Goal: Information Seeking & Learning: Learn about a topic

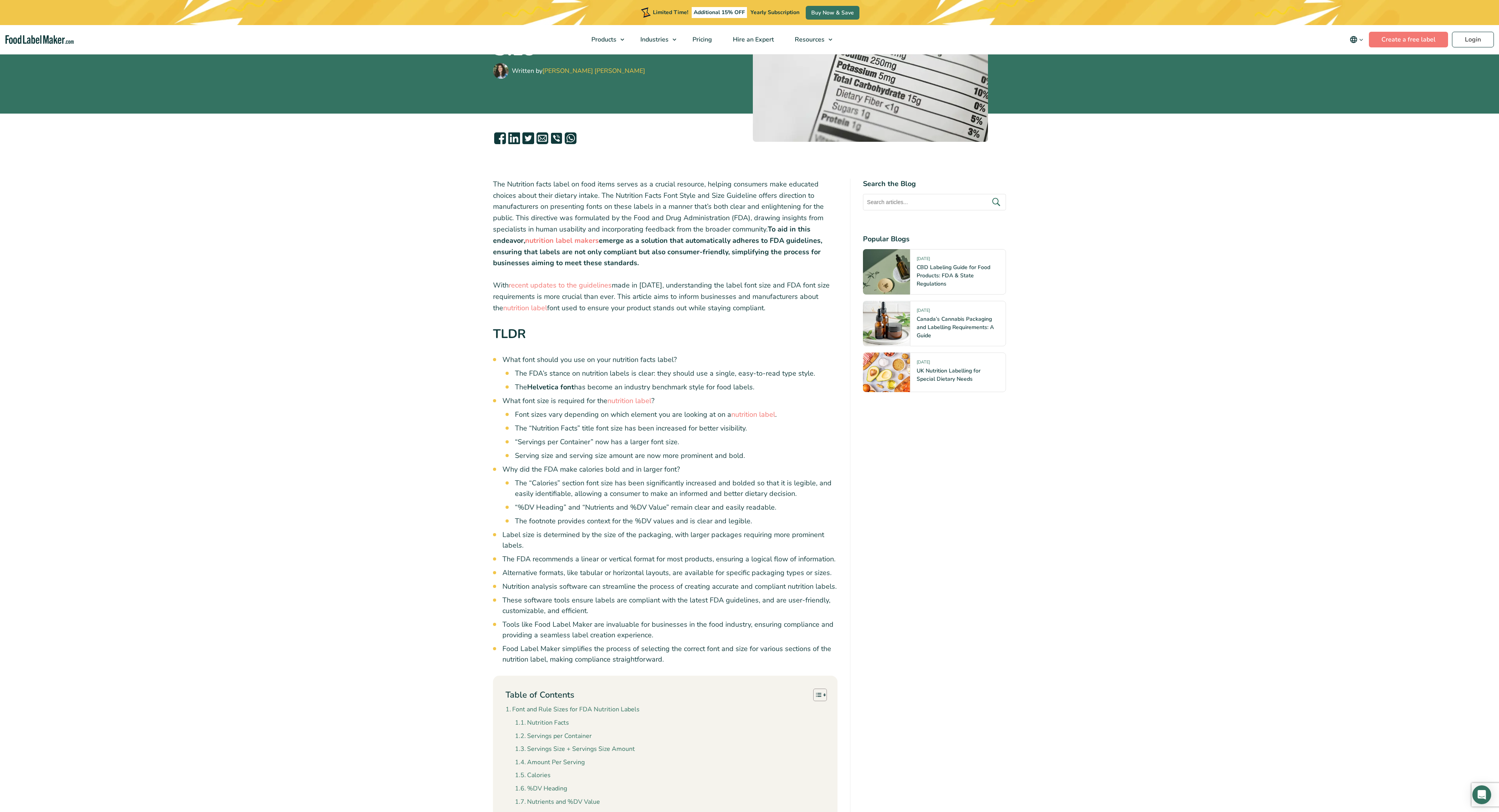
scroll to position [47, 0]
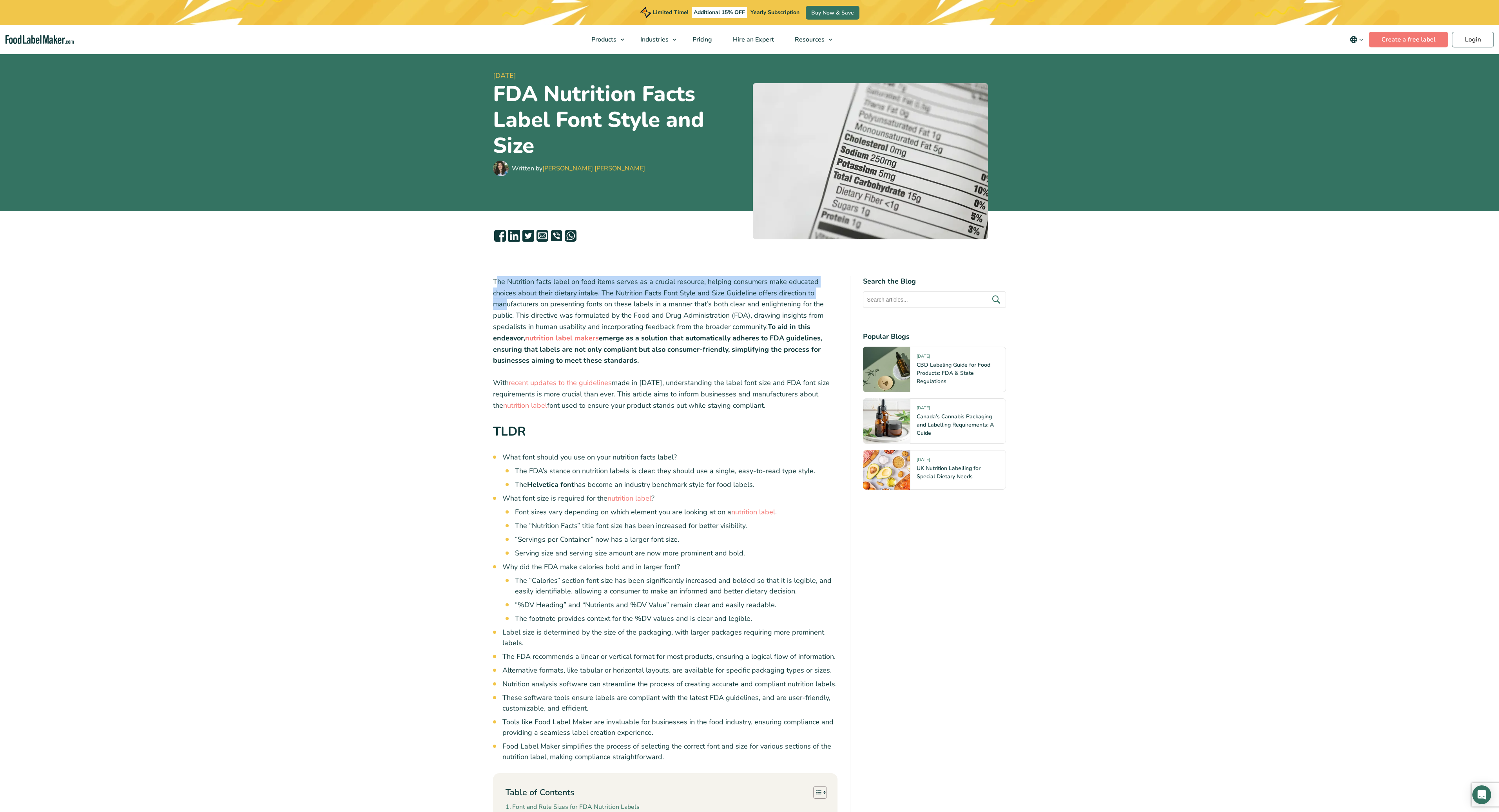
drag, startPoint x: 495, startPoint y: 282, endPoint x: 507, endPoint y: 302, distance: 23.3
click at [507, 305] on p "The Nutrition facts label on food items serves as a crucial resource, helping c…" at bounding box center [665, 321] width 345 height 90
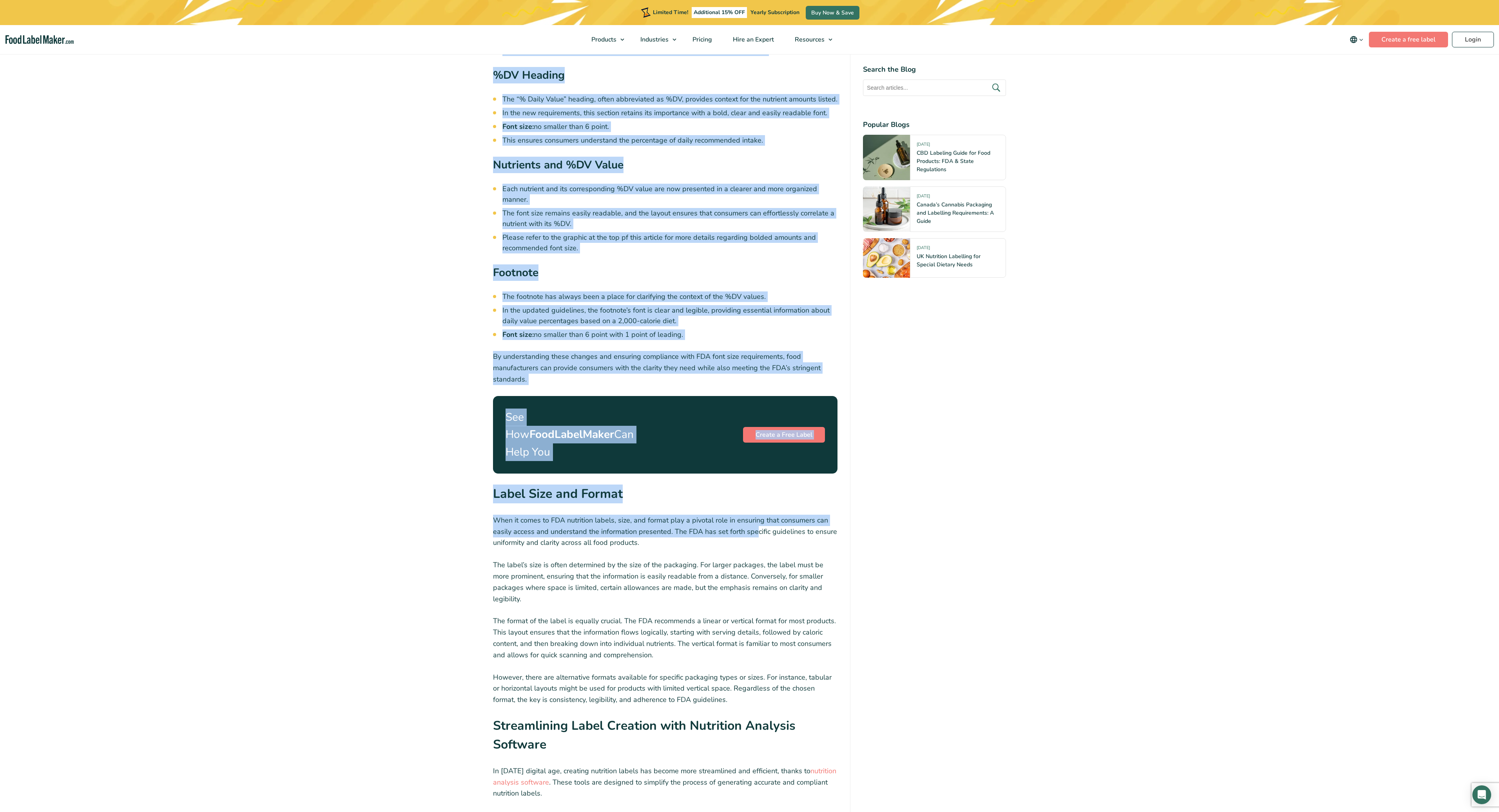
scroll to position [2163, 0]
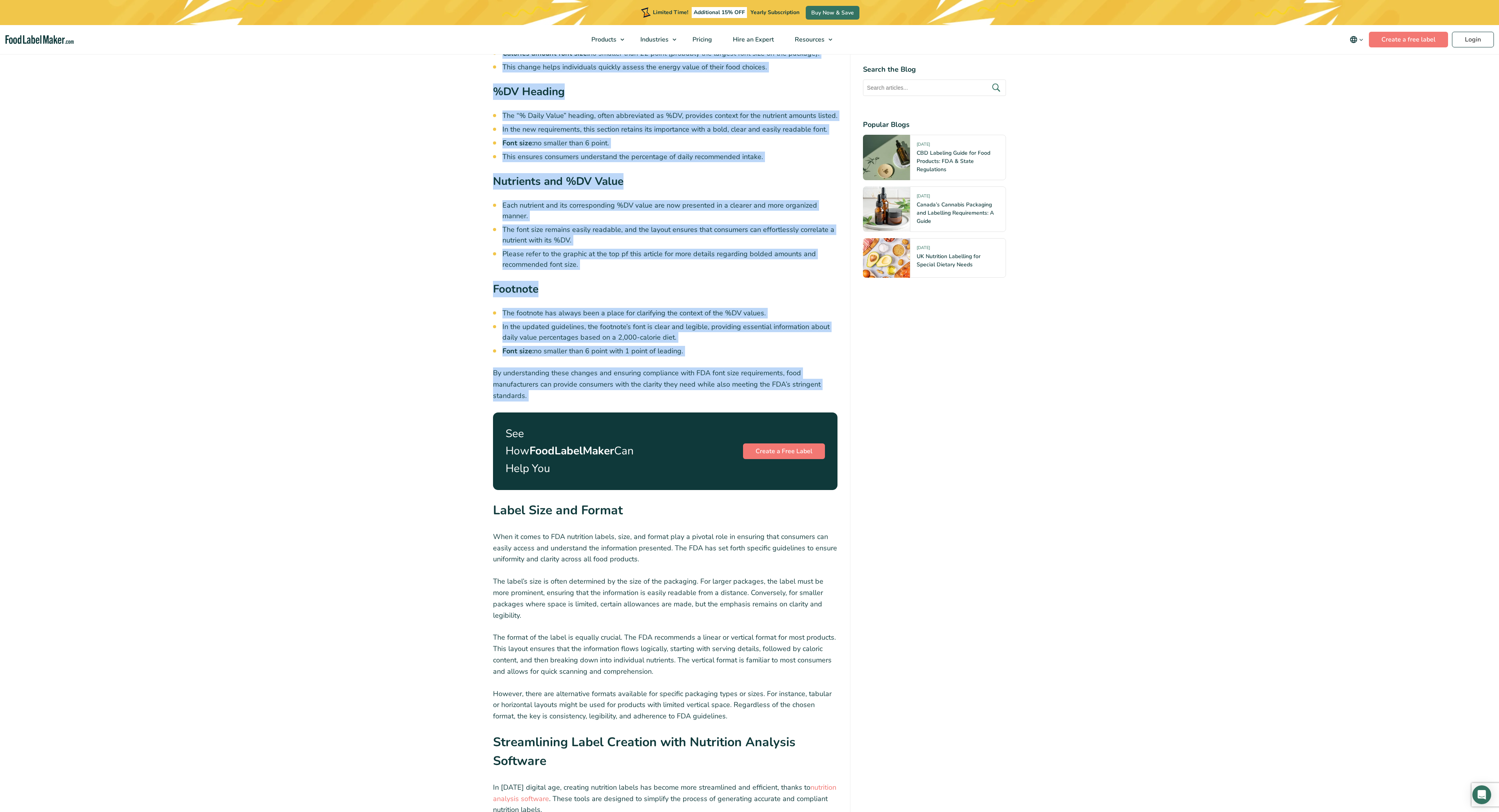
drag, startPoint x: 493, startPoint y: 280, endPoint x: 674, endPoint y: 411, distance: 223.4
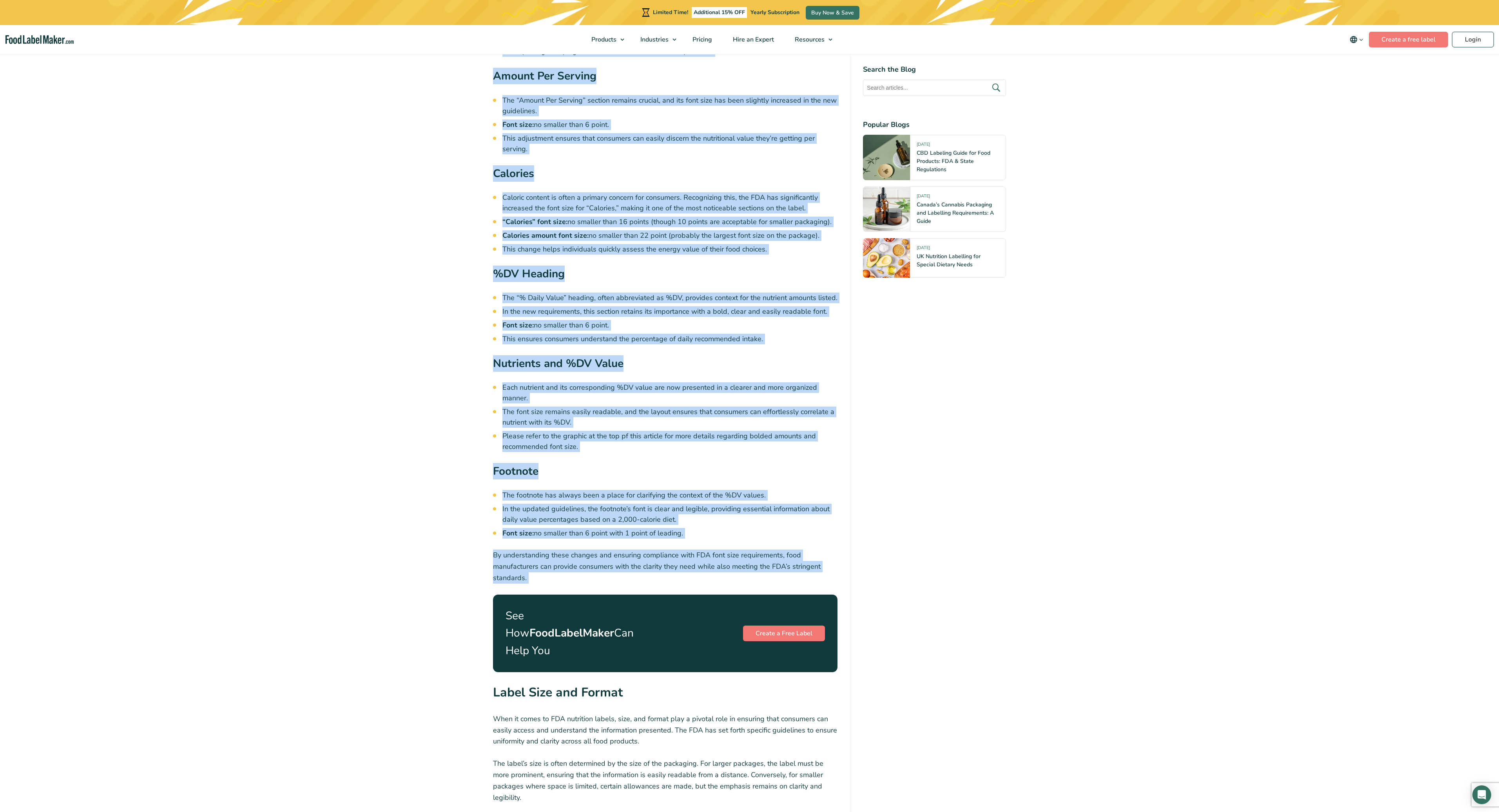
scroll to position [1927, 0]
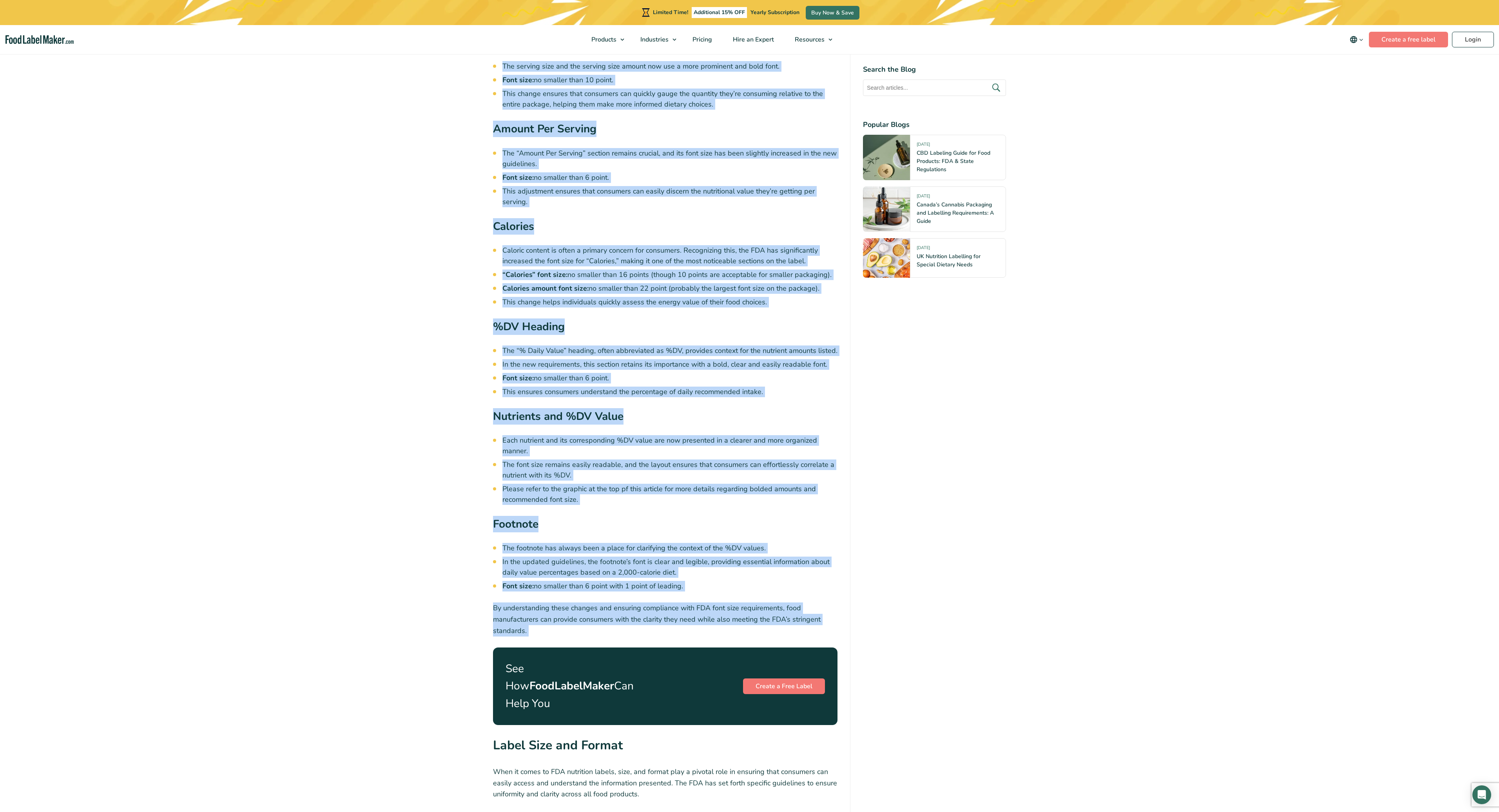
copy div "The Nutrition facts label on food items serves as a crucial resource, helping c…"
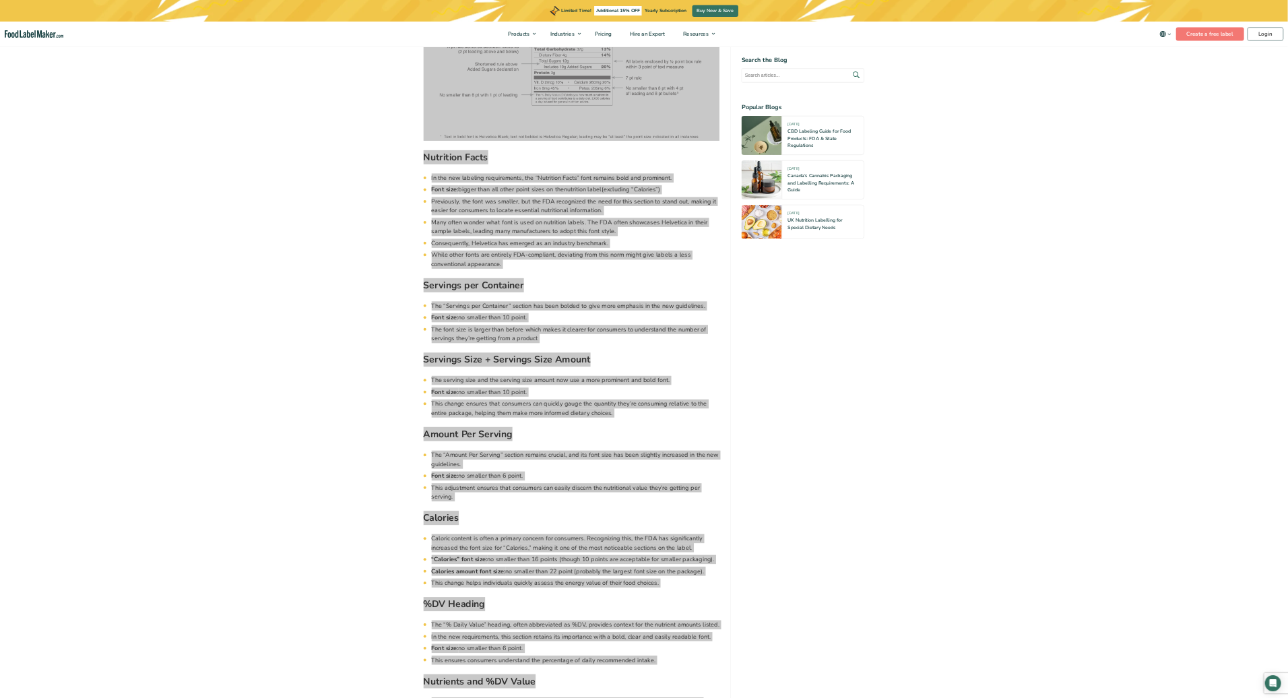
scroll to position [2263, 0]
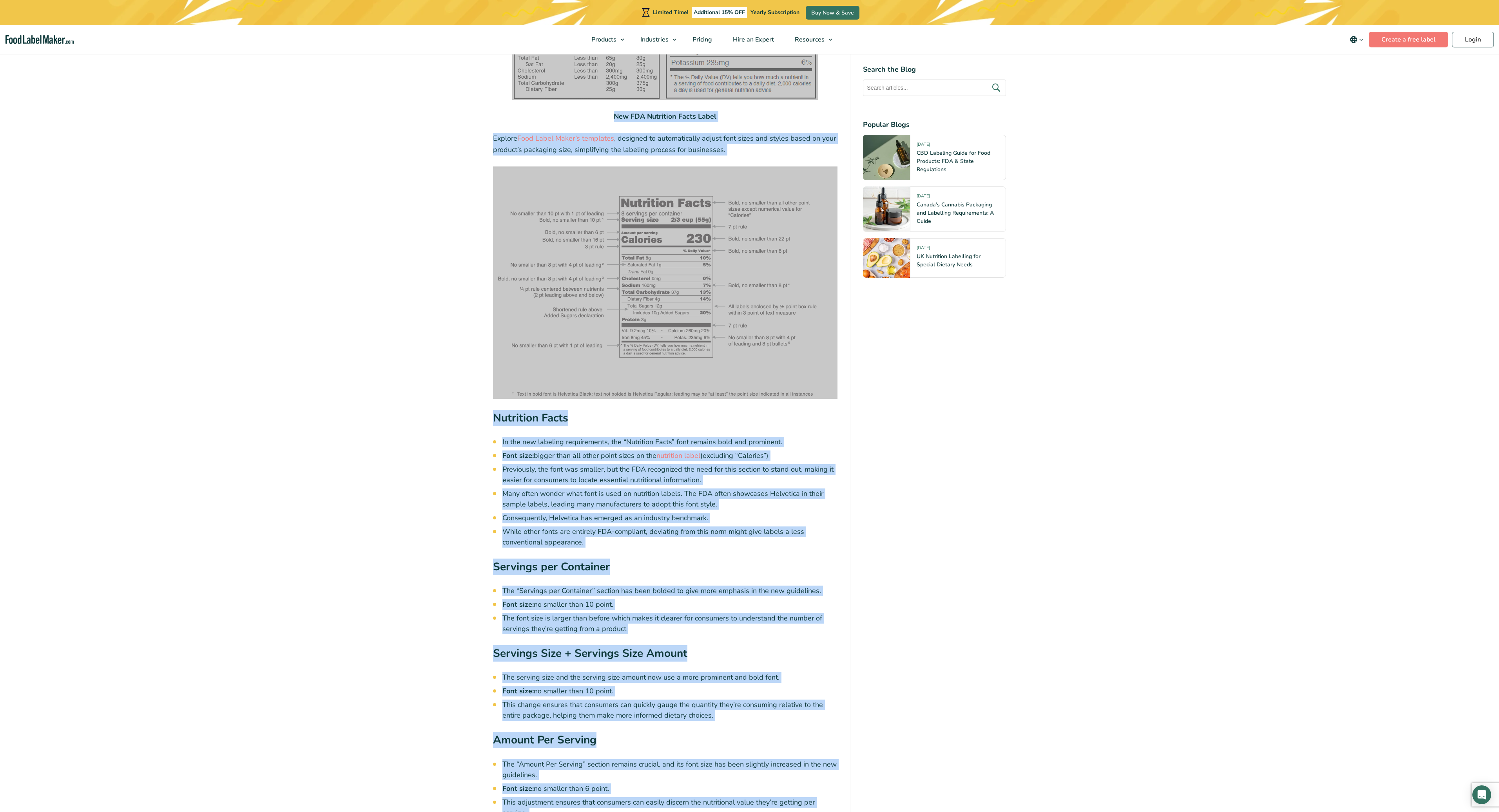
click at [612, 380] on img at bounding box center [665, 282] width 345 height 232
click at [676, 439] on li "In the new labeling requirements, the “Nutrition Facts” font remains bold and p…" at bounding box center [670, 442] width 335 height 10
click at [671, 422] on h3 "Nutrition Facts" at bounding box center [665, 420] width 345 height 21
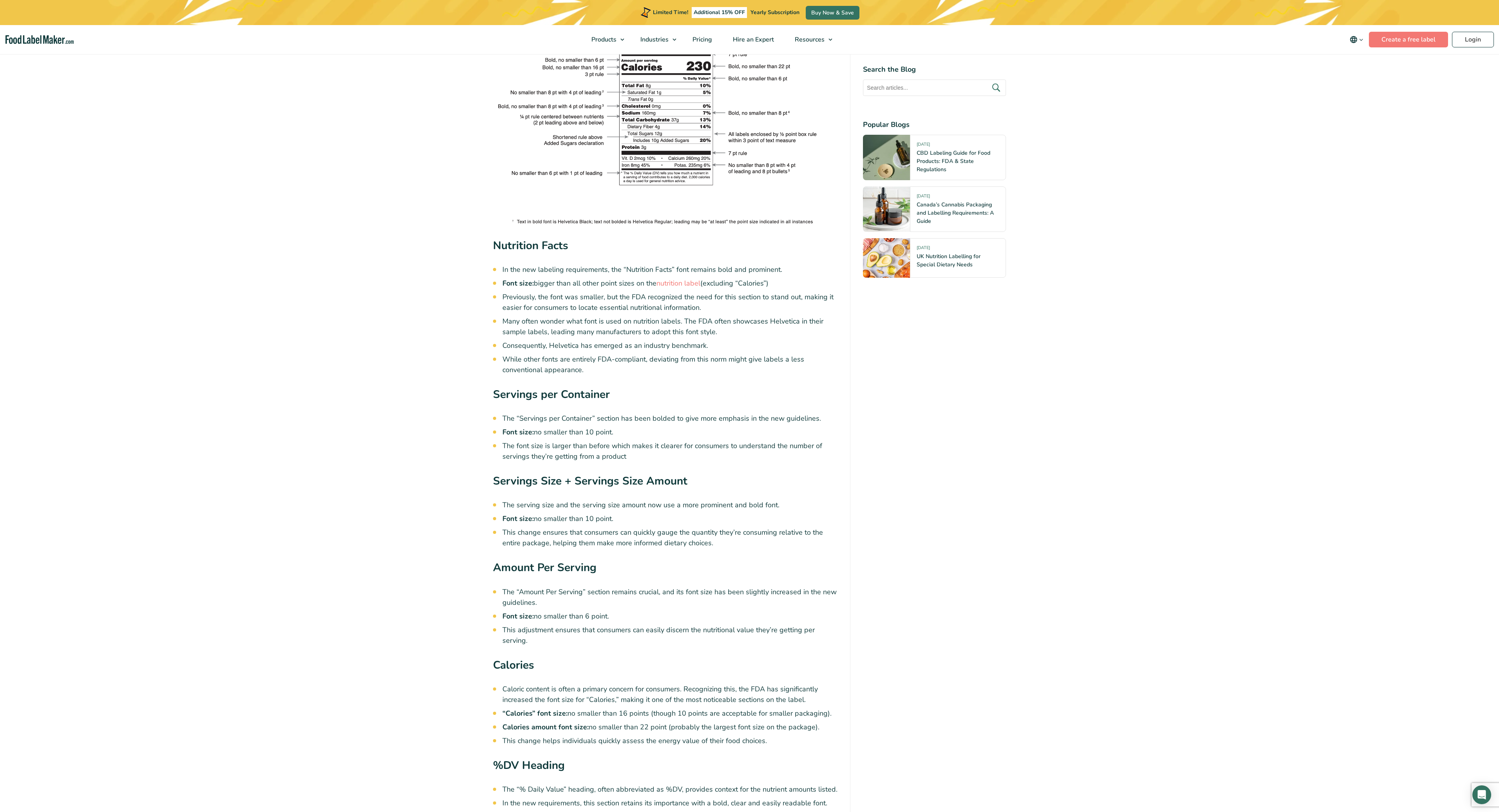
scroll to position [1441, 0]
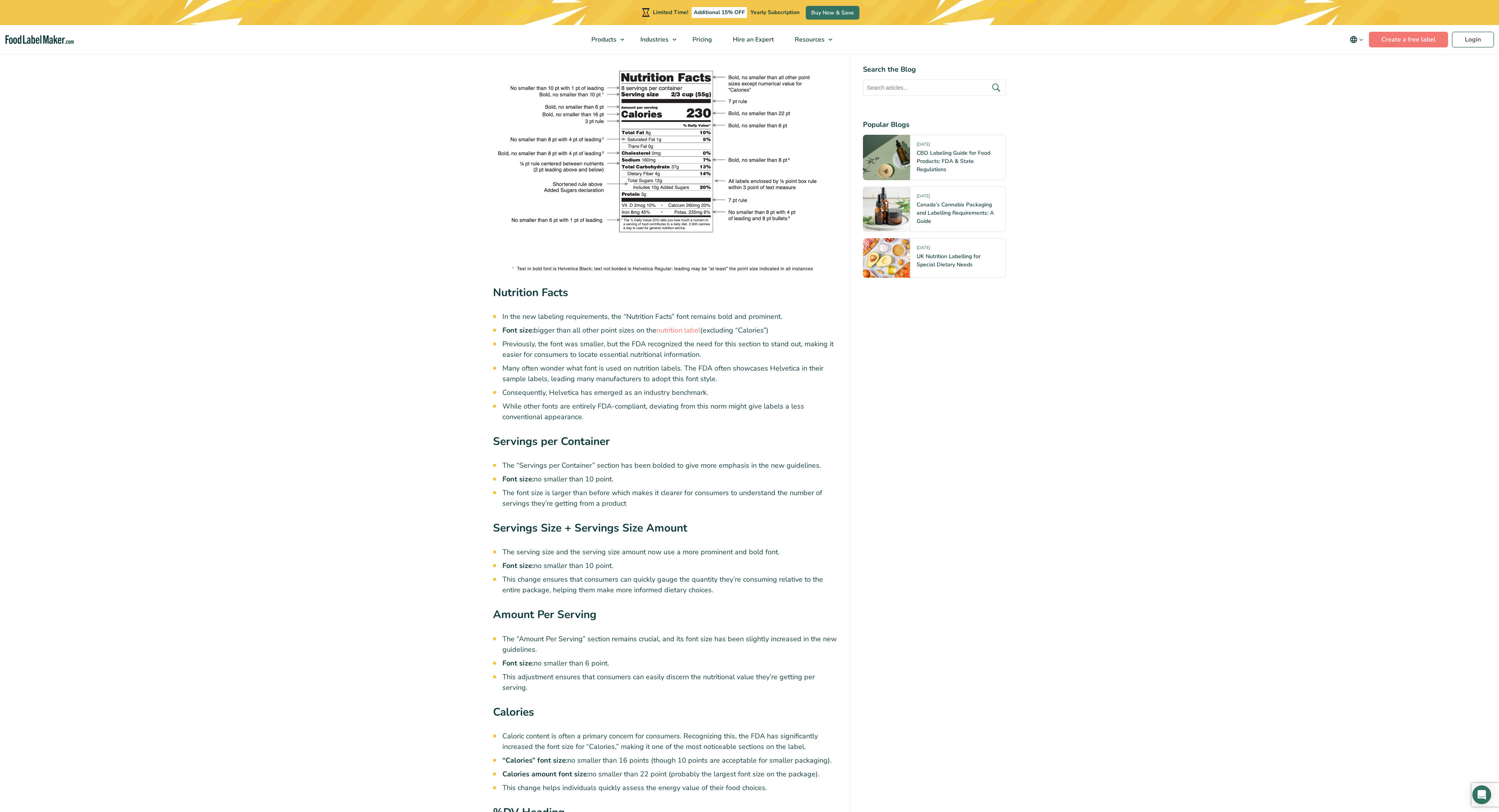
click at [405, 115] on article "15 September, 2023 FDA Nutrition Facts Label Font Style and Size Written by Mar…" at bounding box center [750, 574] width 1499 height 3866
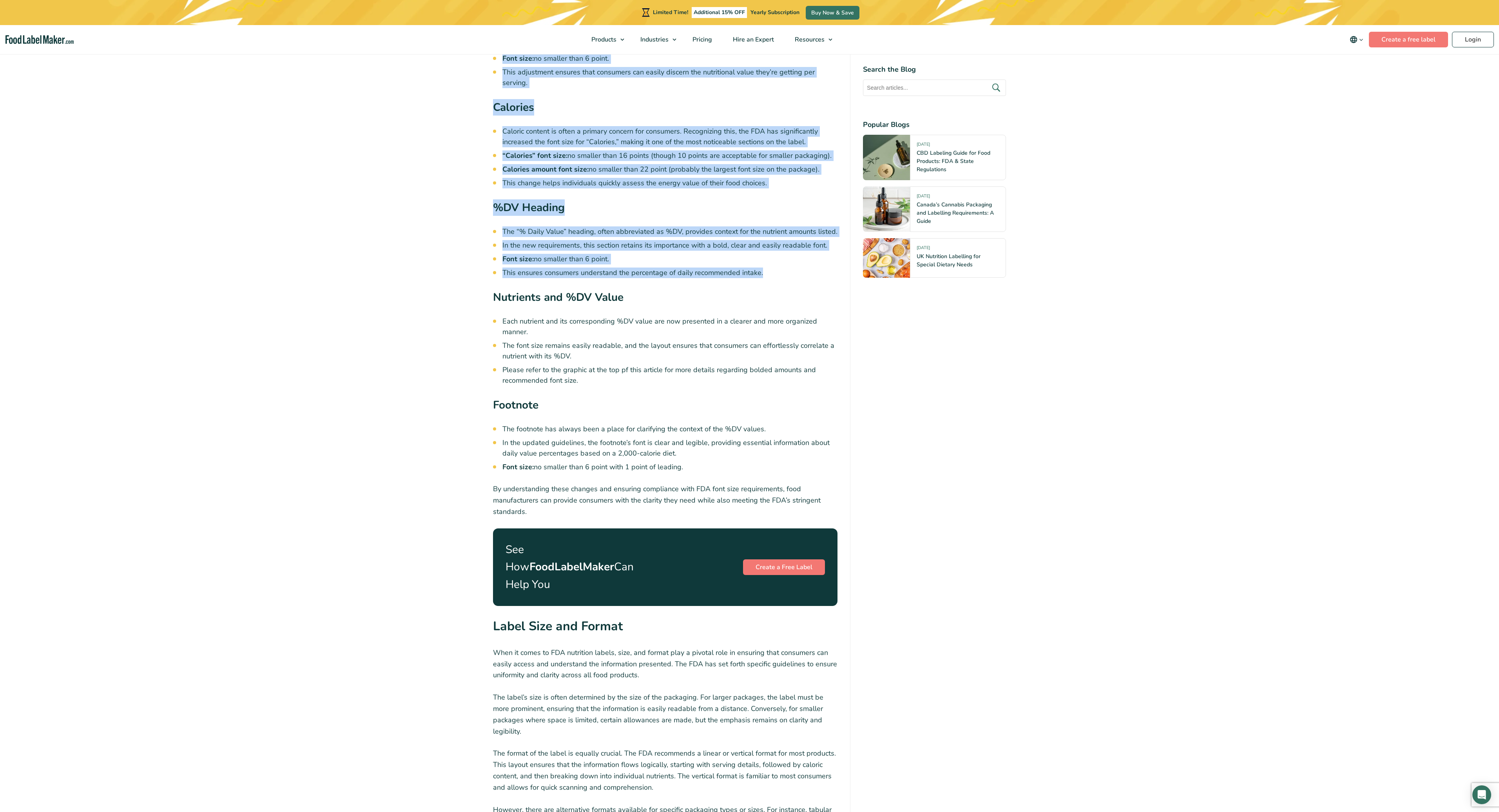
scroll to position [2100, 0]
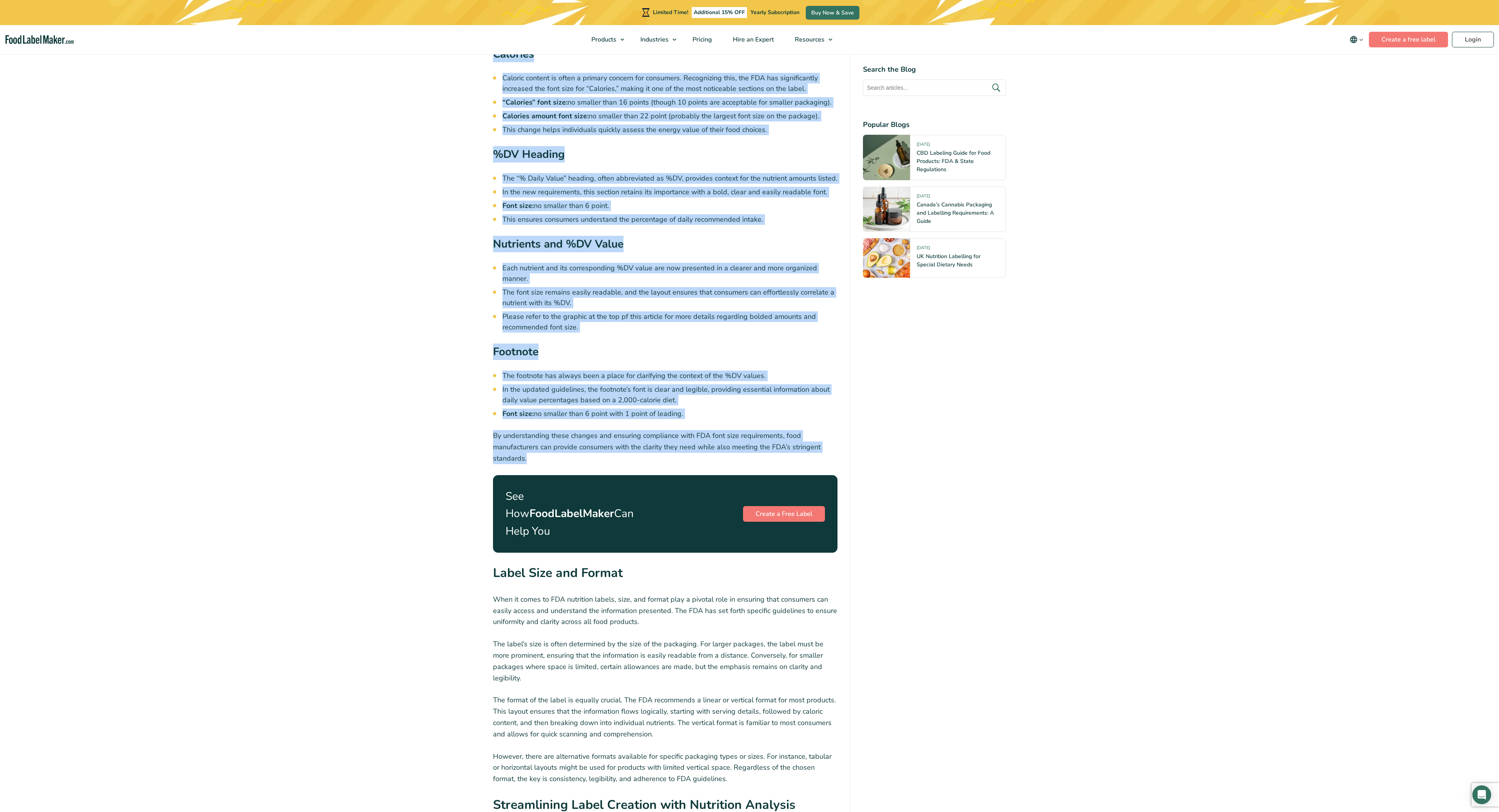
drag, startPoint x: 492, startPoint y: 154, endPoint x: 548, endPoint y: 458, distance: 309.1
click at [548, 458] on div "The Nutrition facts label on food items serves as a crucial resource, helping c…" at bounding box center [750, 36] width 525 height 3625
copy div "The Nutrition facts label on food items serves as a crucial resource, helping c…"
click at [664, 242] on h3 "Nutrients and %DV Value" at bounding box center [665, 246] width 345 height 21
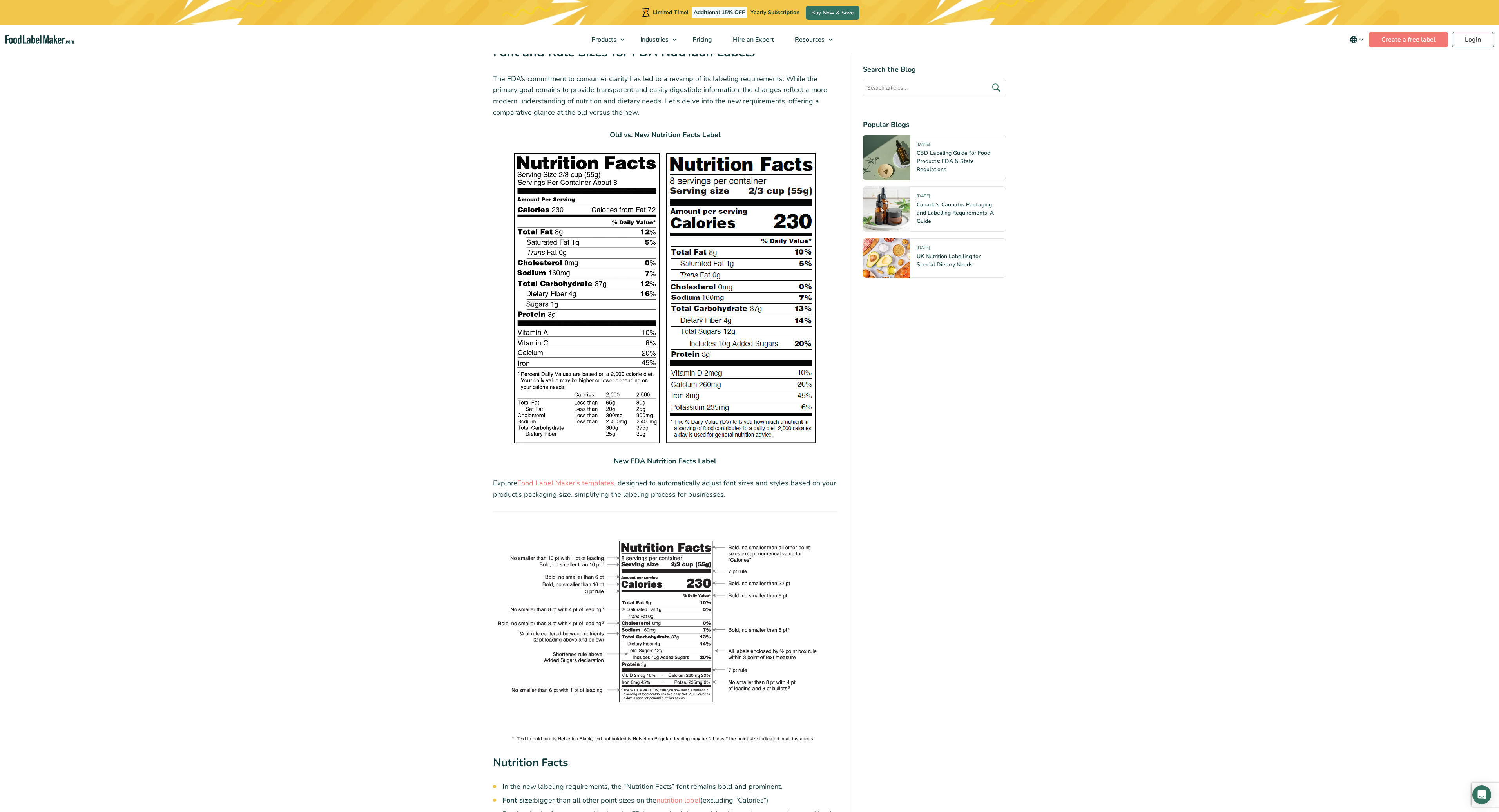
scroll to position [1018, 0]
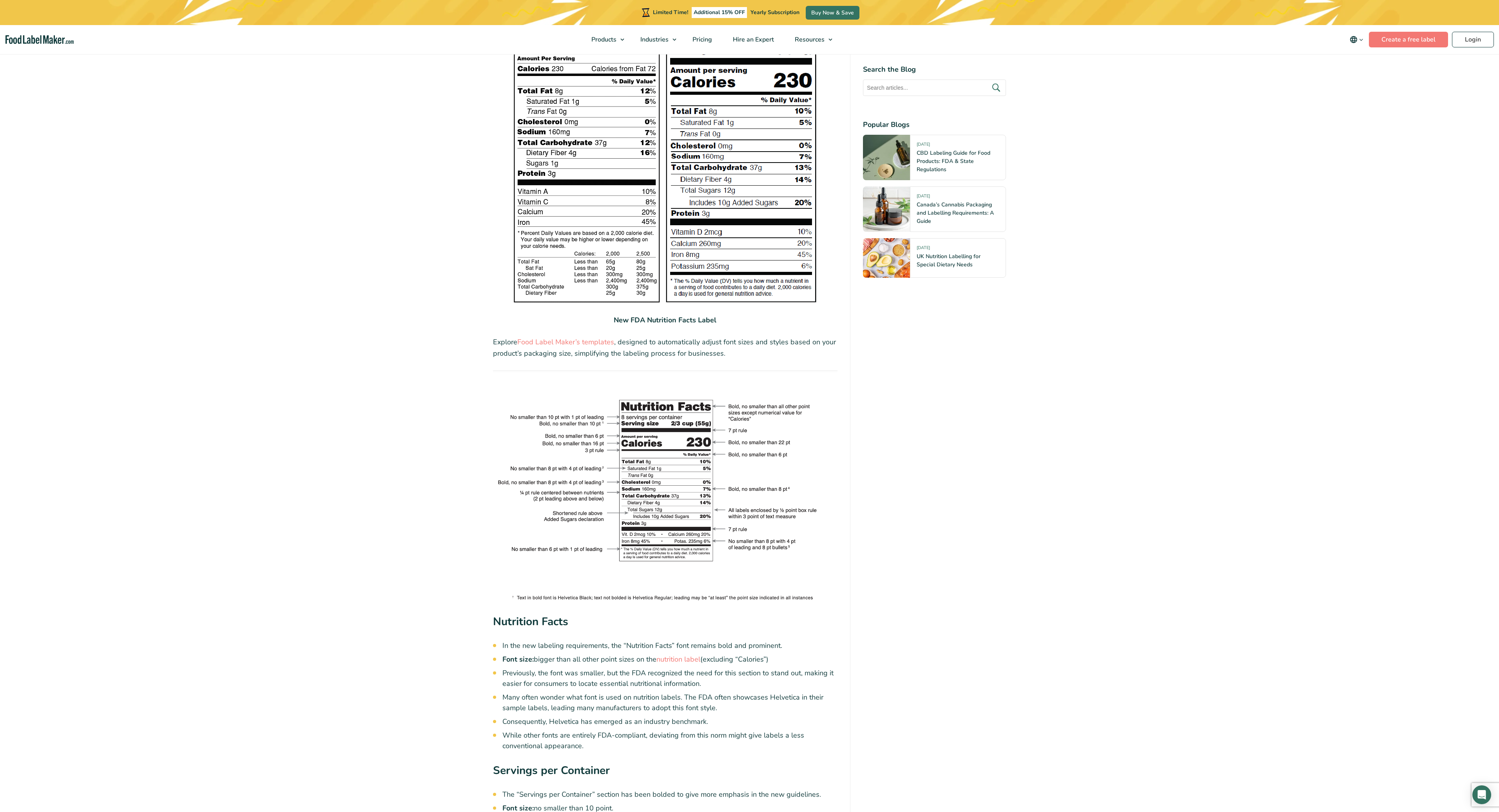
scroll to position [1159, 0]
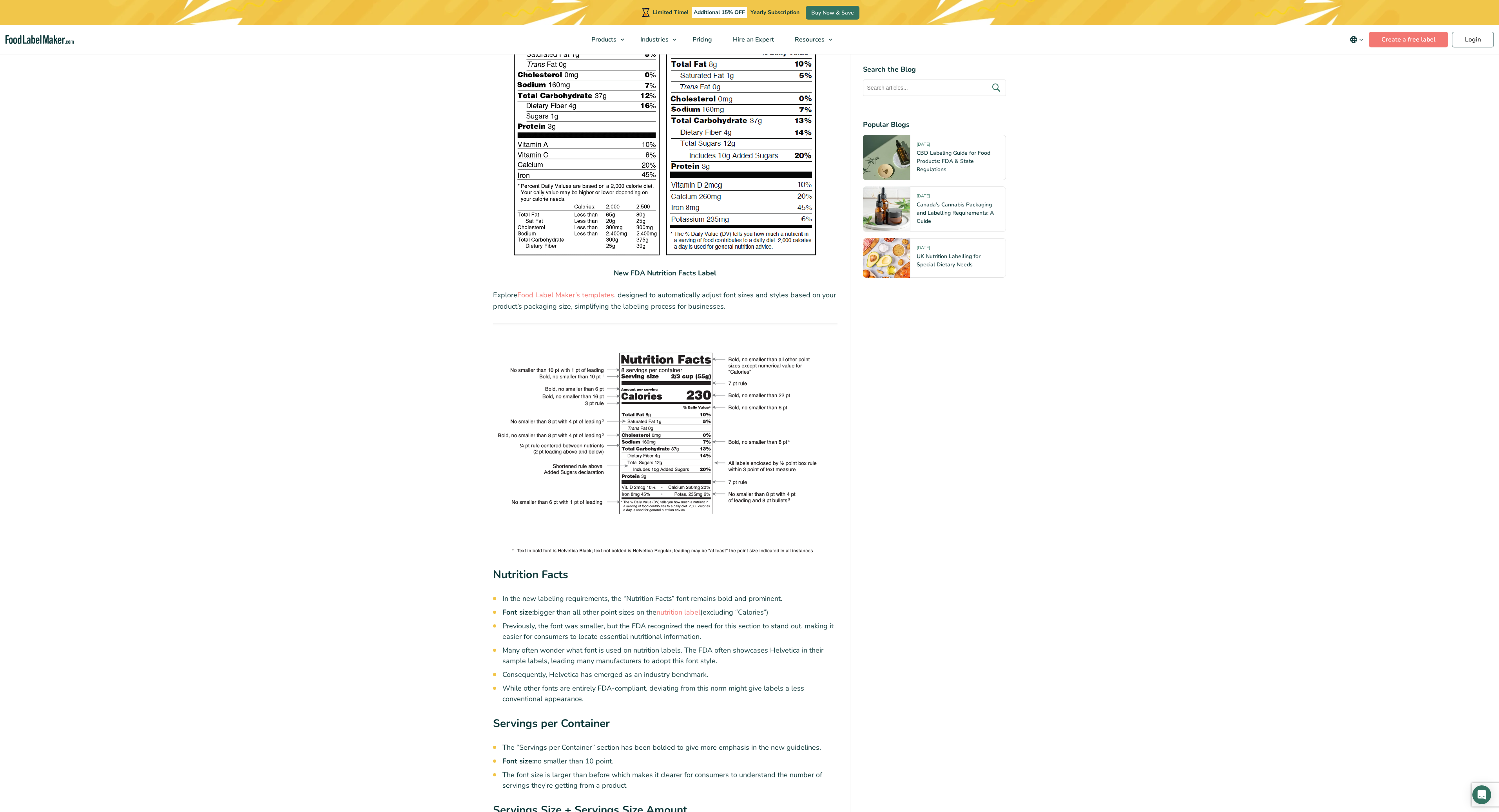
click at [624, 503] on img at bounding box center [665, 439] width 345 height 232
click at [518, 550] on img at bounding box center [665, 439] width 345 height 232
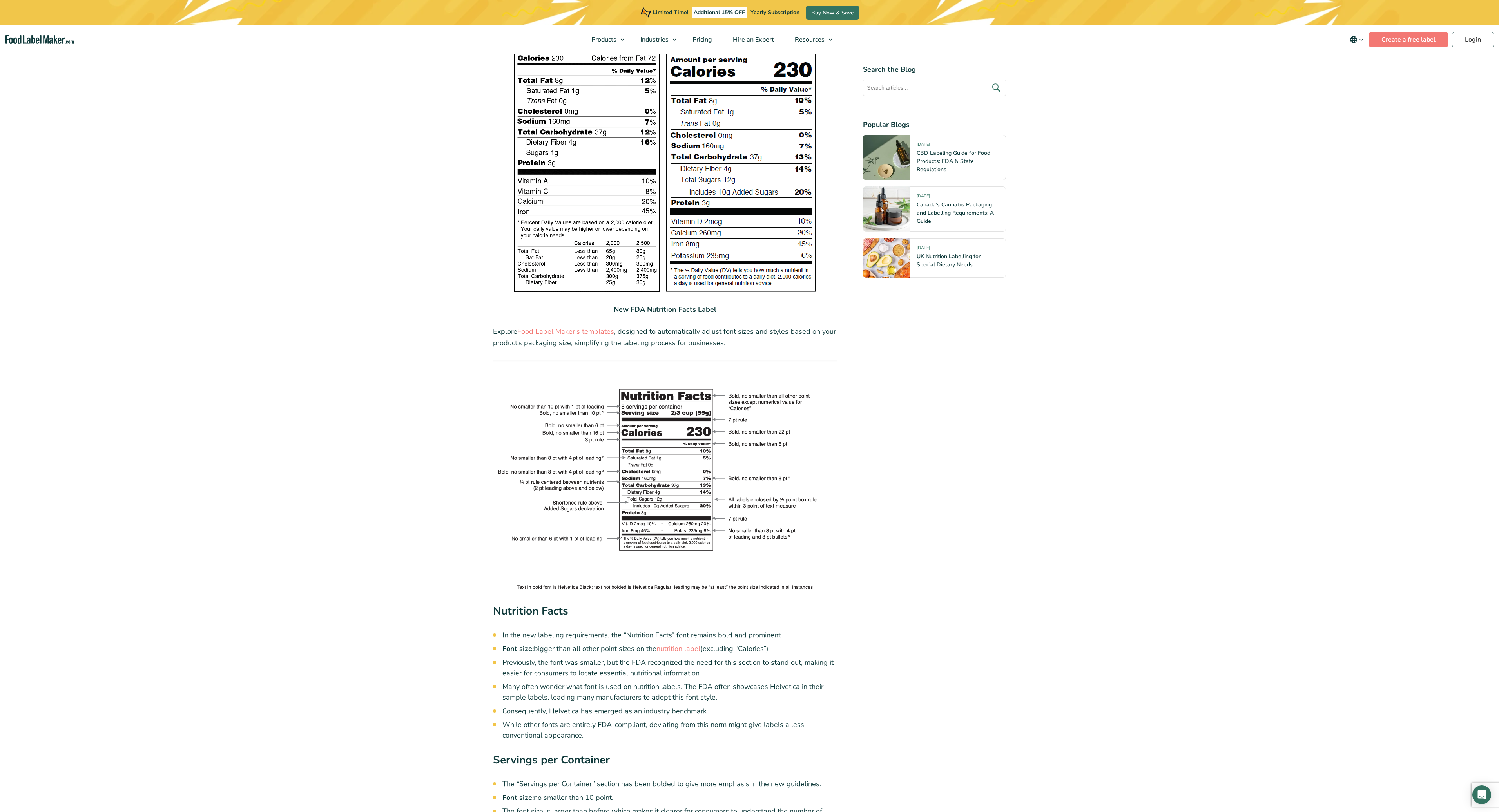
scroll to position [1113, 0]
